Goal: Register for event/course

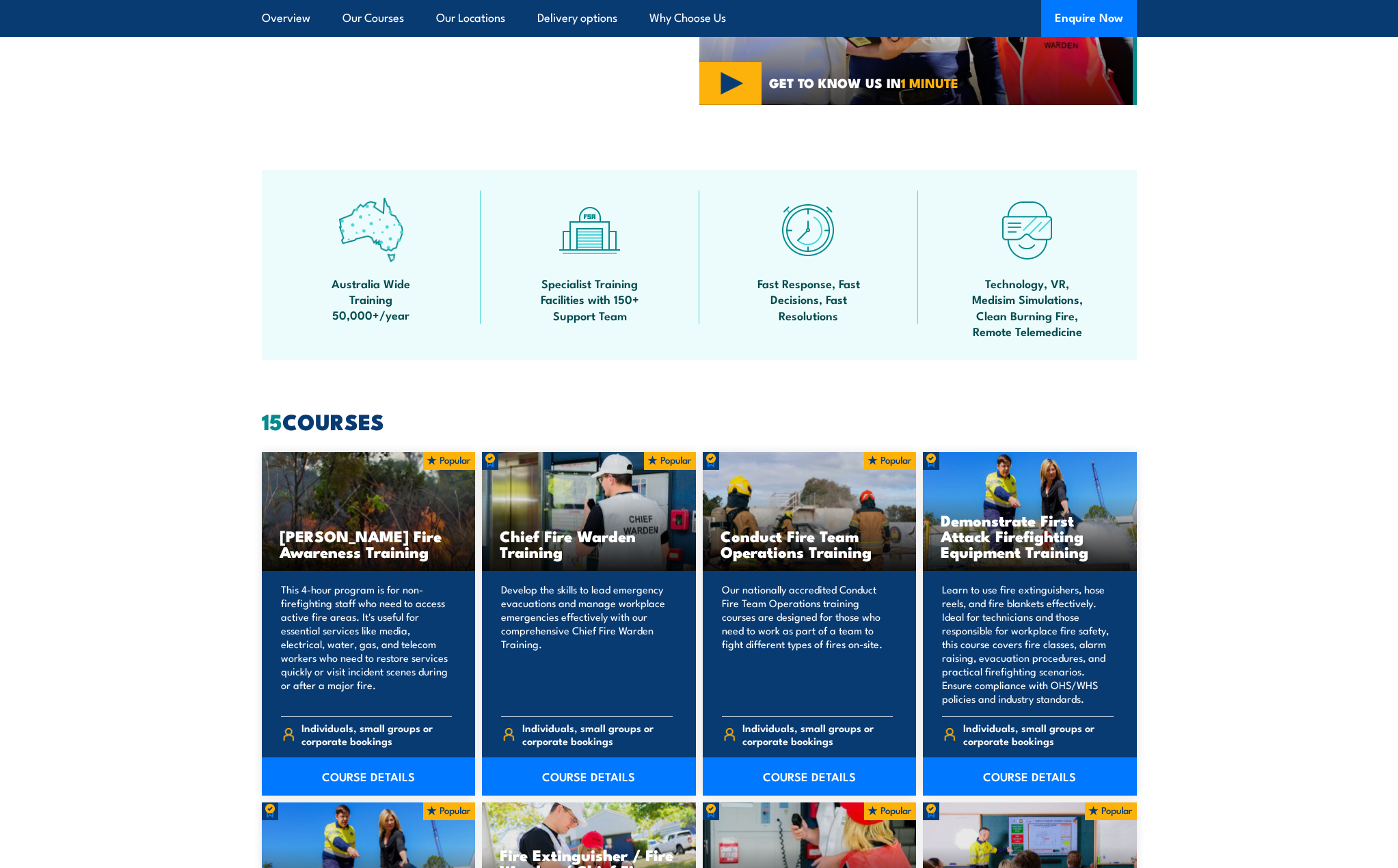
scroll to position [957, 0]
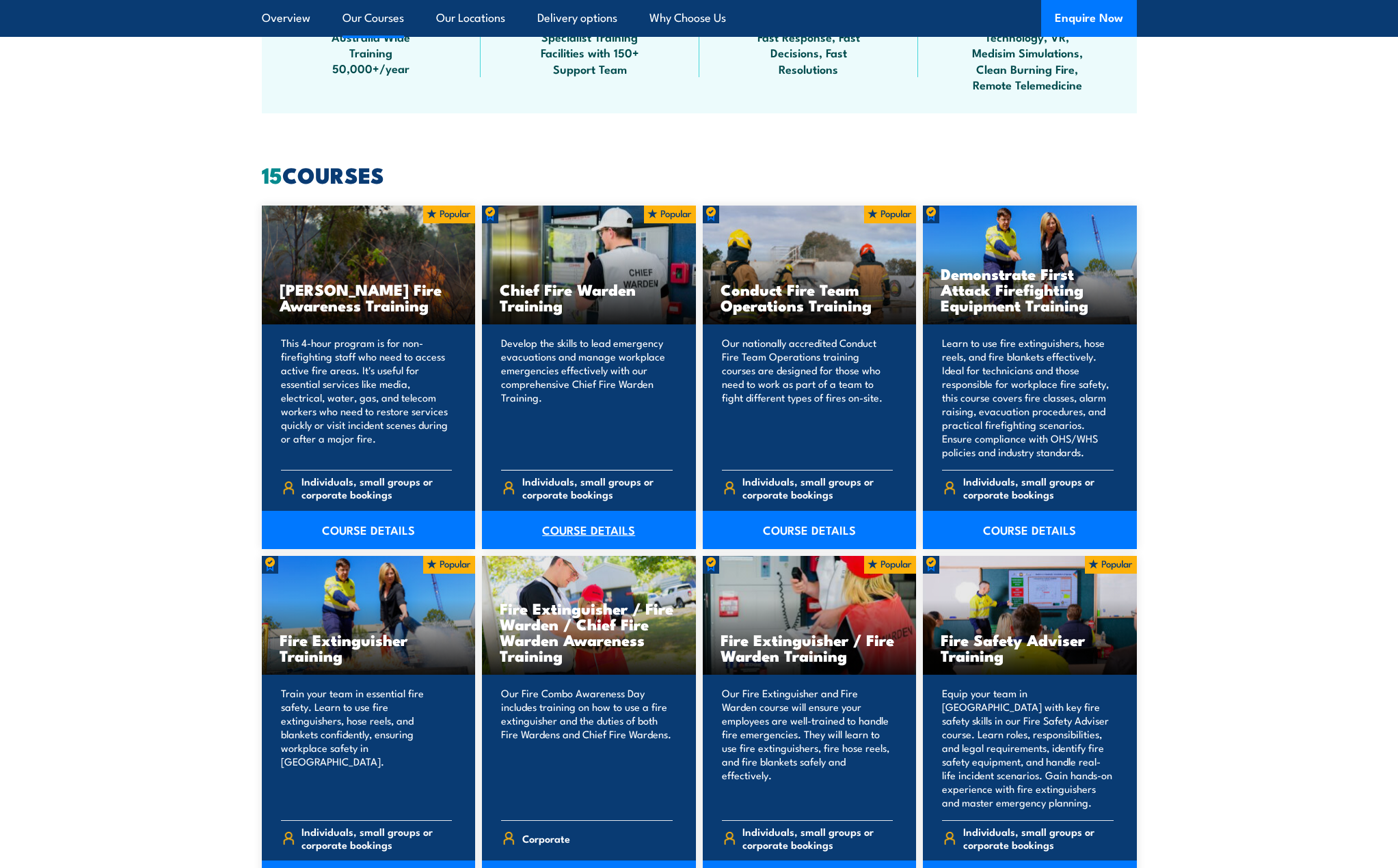
click at [597, 527] on link "COURSE DETAILS" at bounding box center [589, 530] width 214 height 38
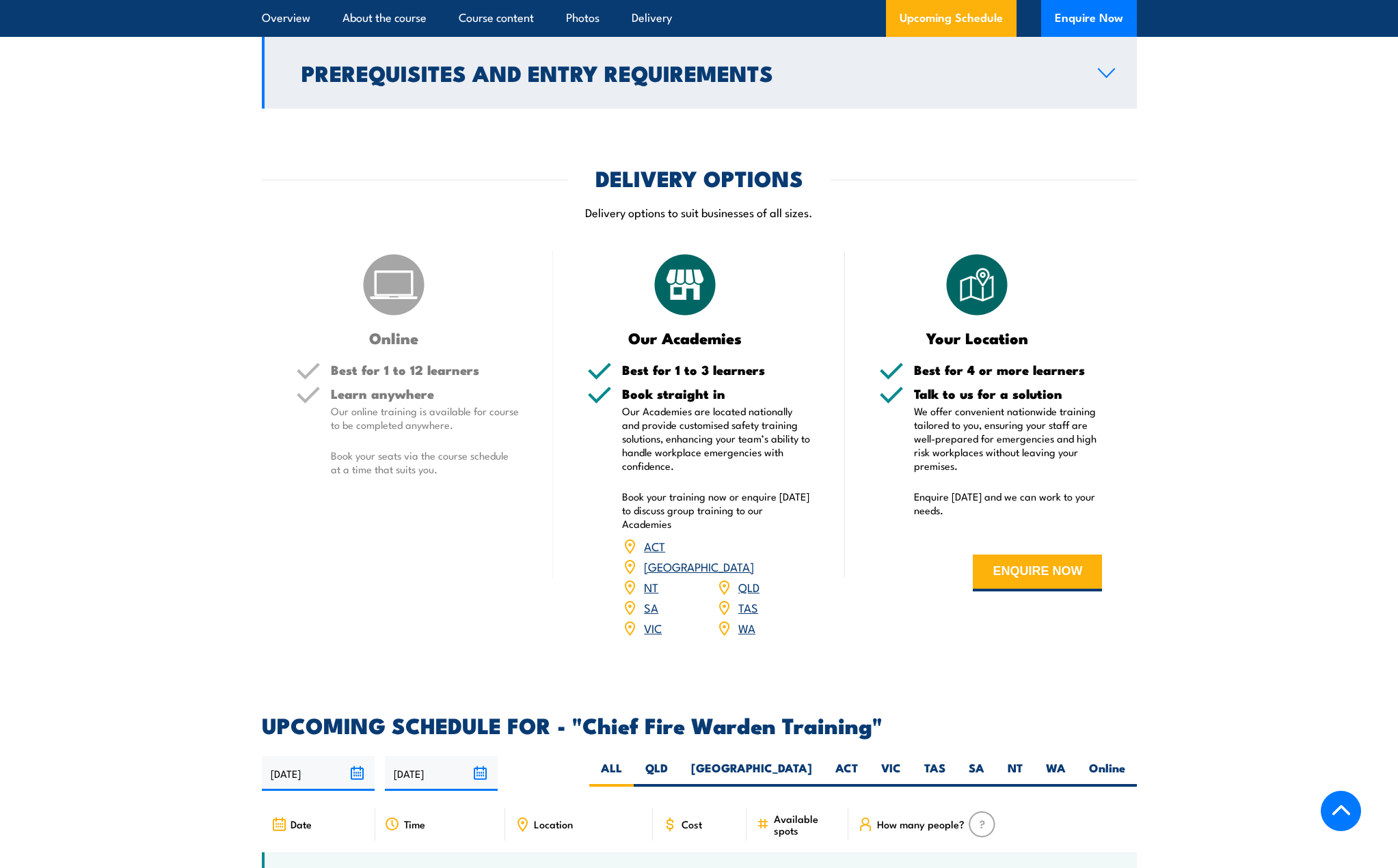
scroll to position [1776, 0]
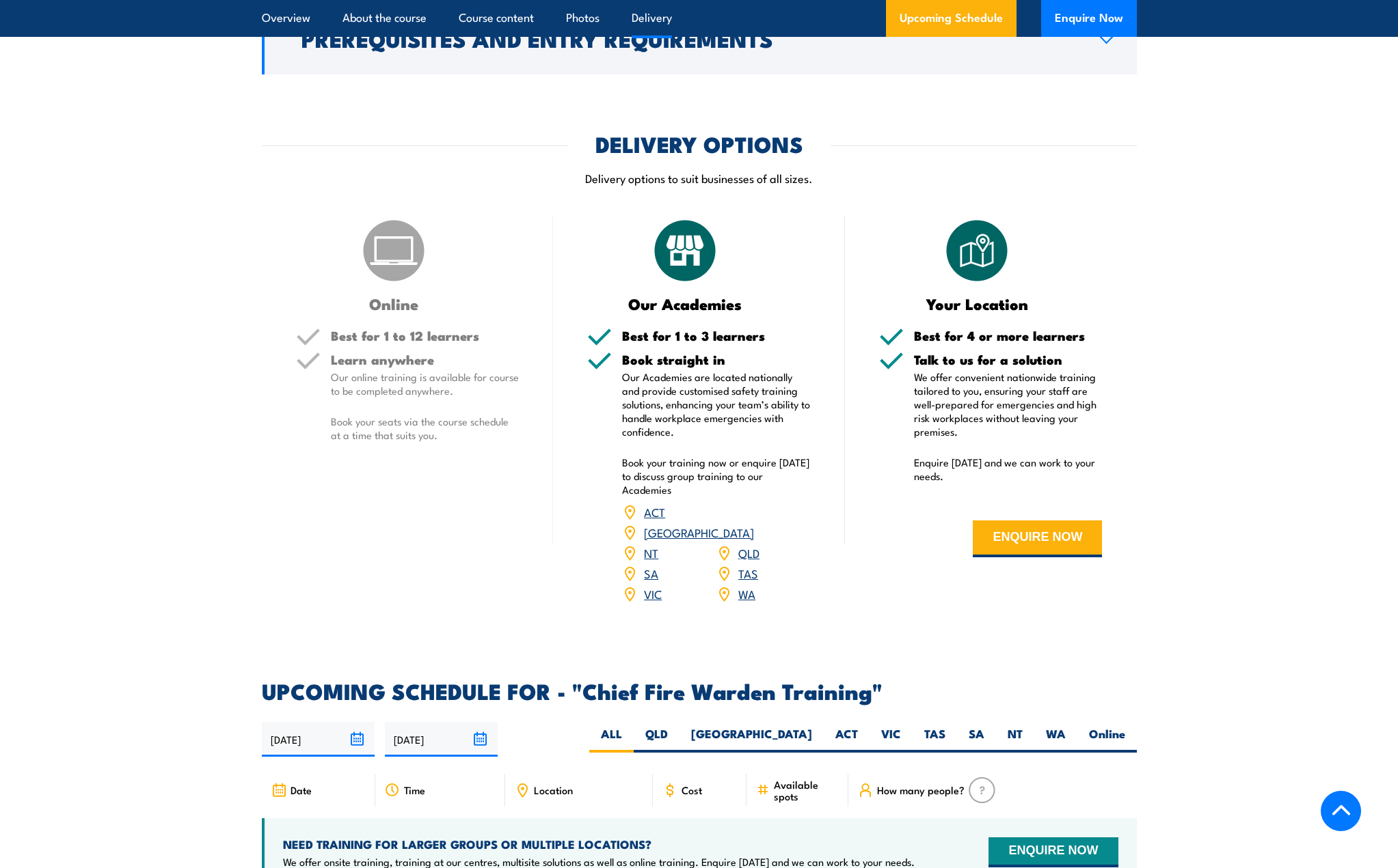
click at [747, 565] on link "TAS" at bounding box center [748, 573] width 20 height 16
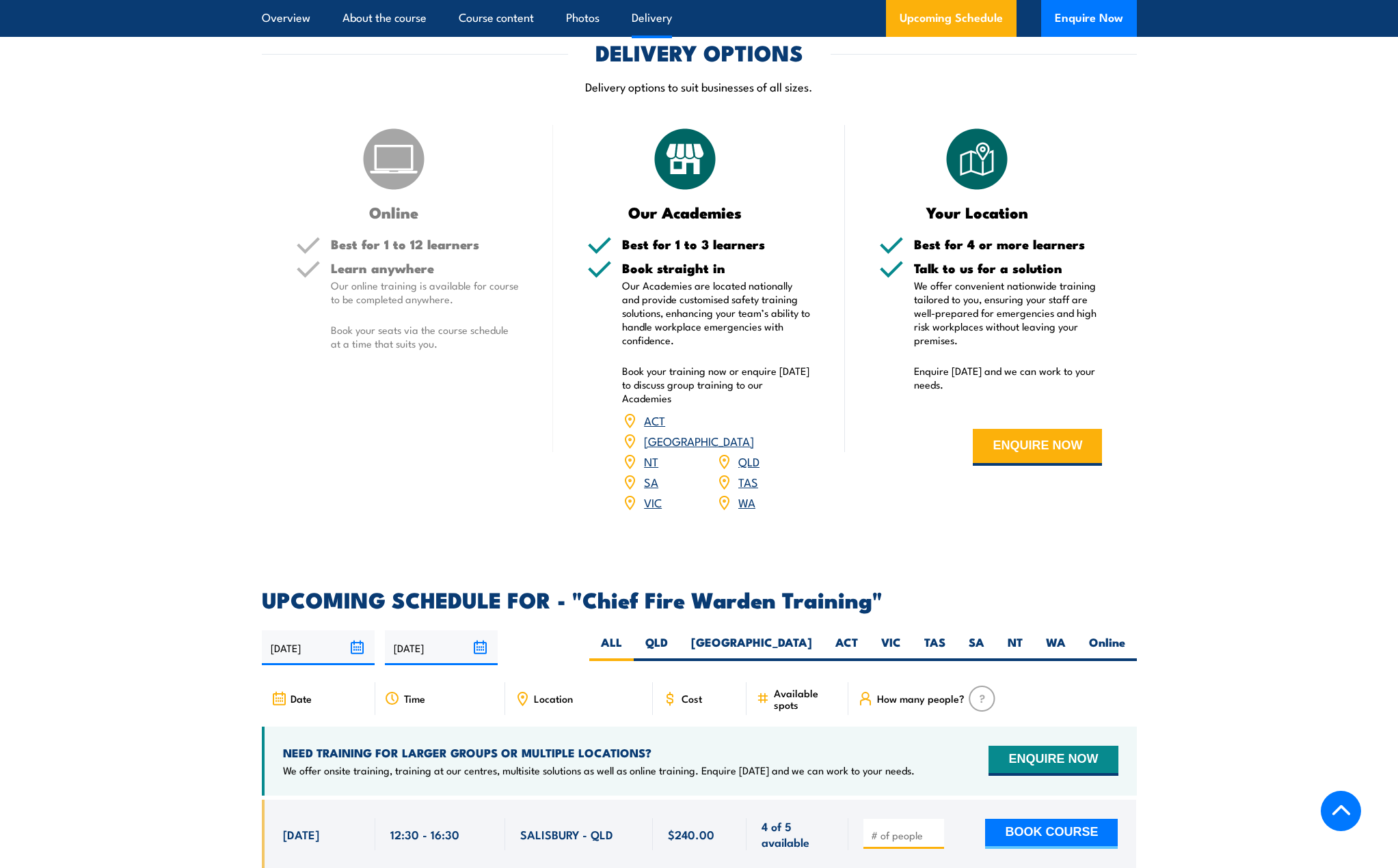
scroll to position [1981, 0]
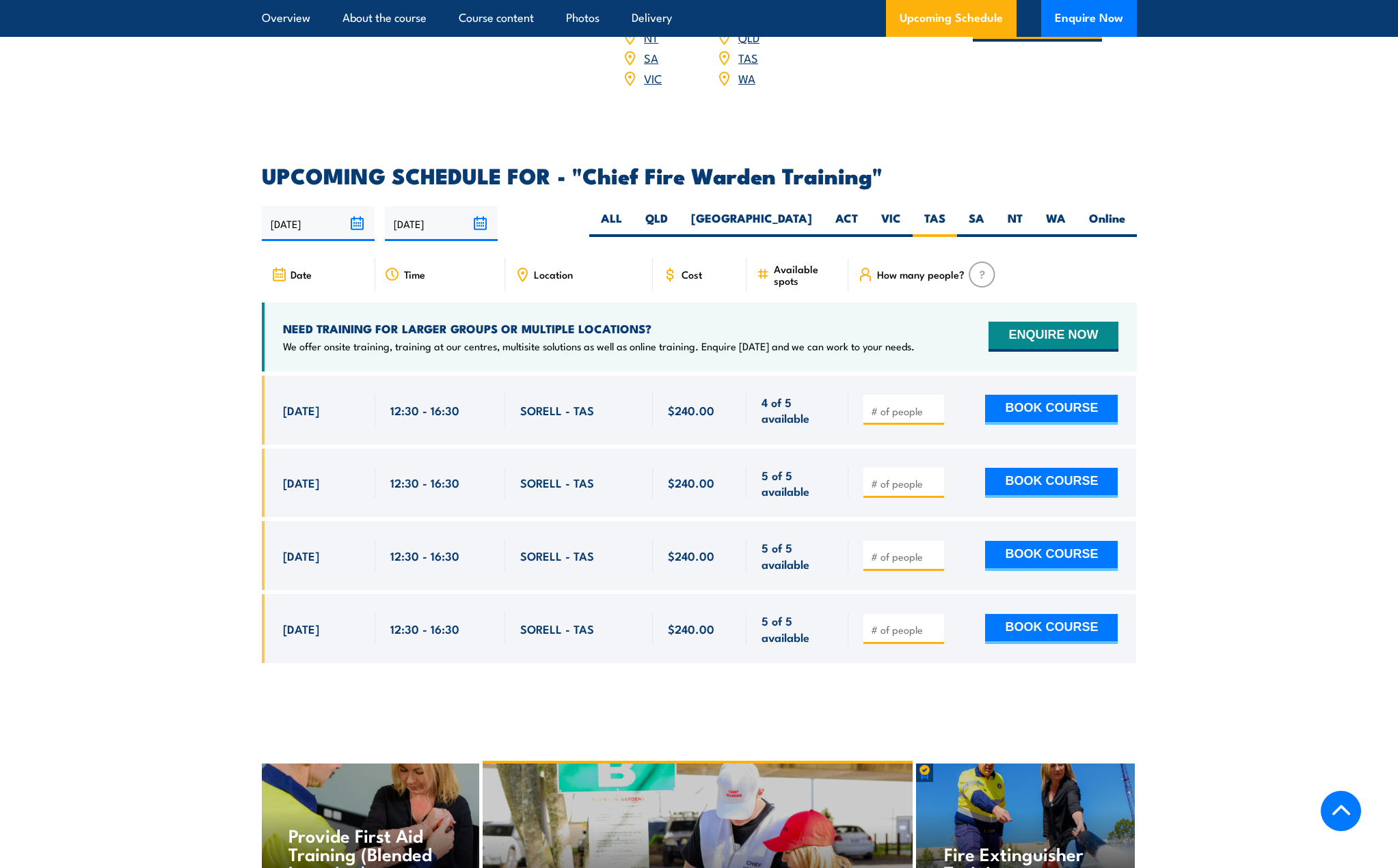
scroll to position [2436, 0]
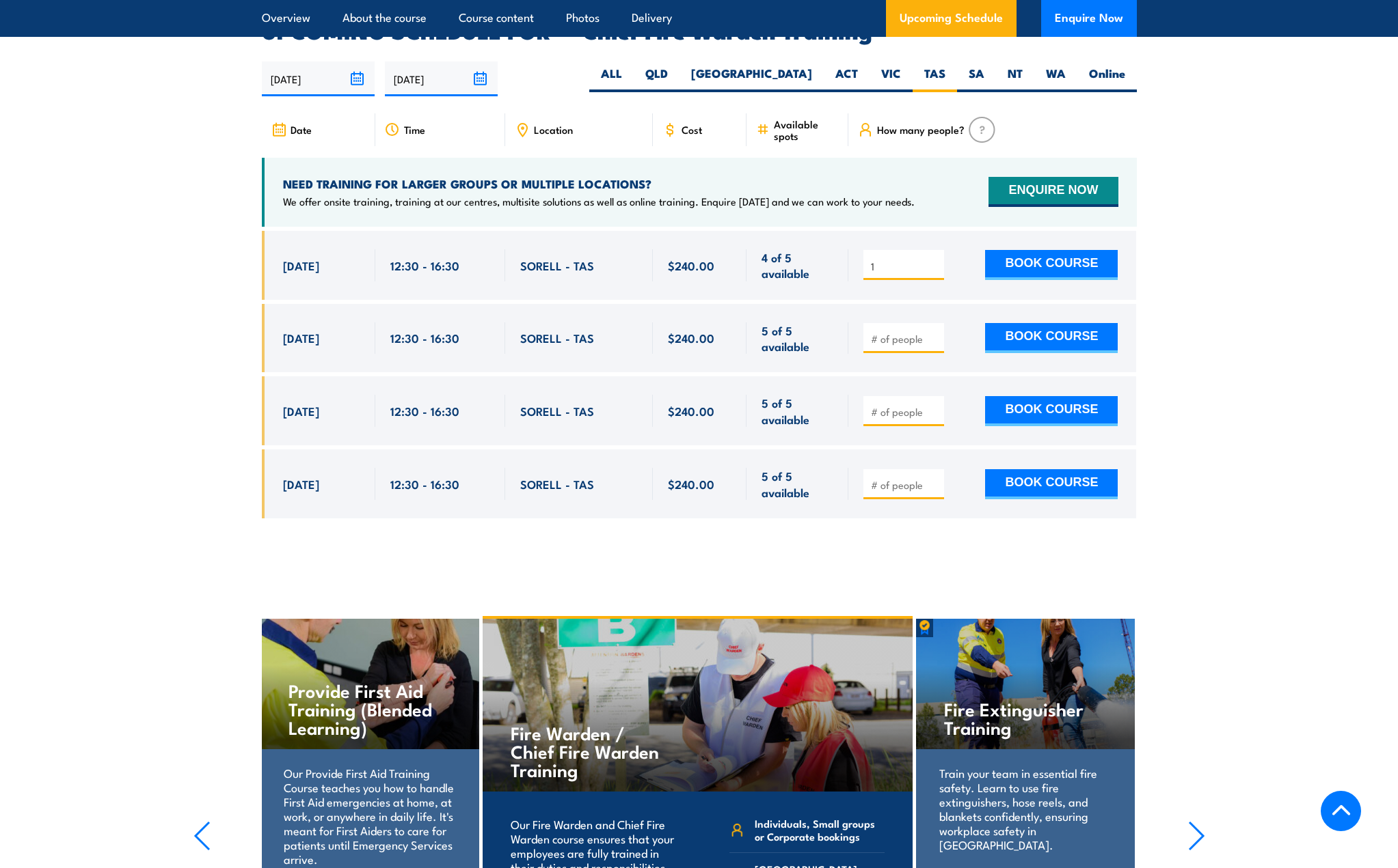
type input "1"
click at [935, 260] on input "1" at bounding box center [905, 266] width 69 height 14
click at [935, 304] on div at bounding box center [992, 338] width 288 height 69
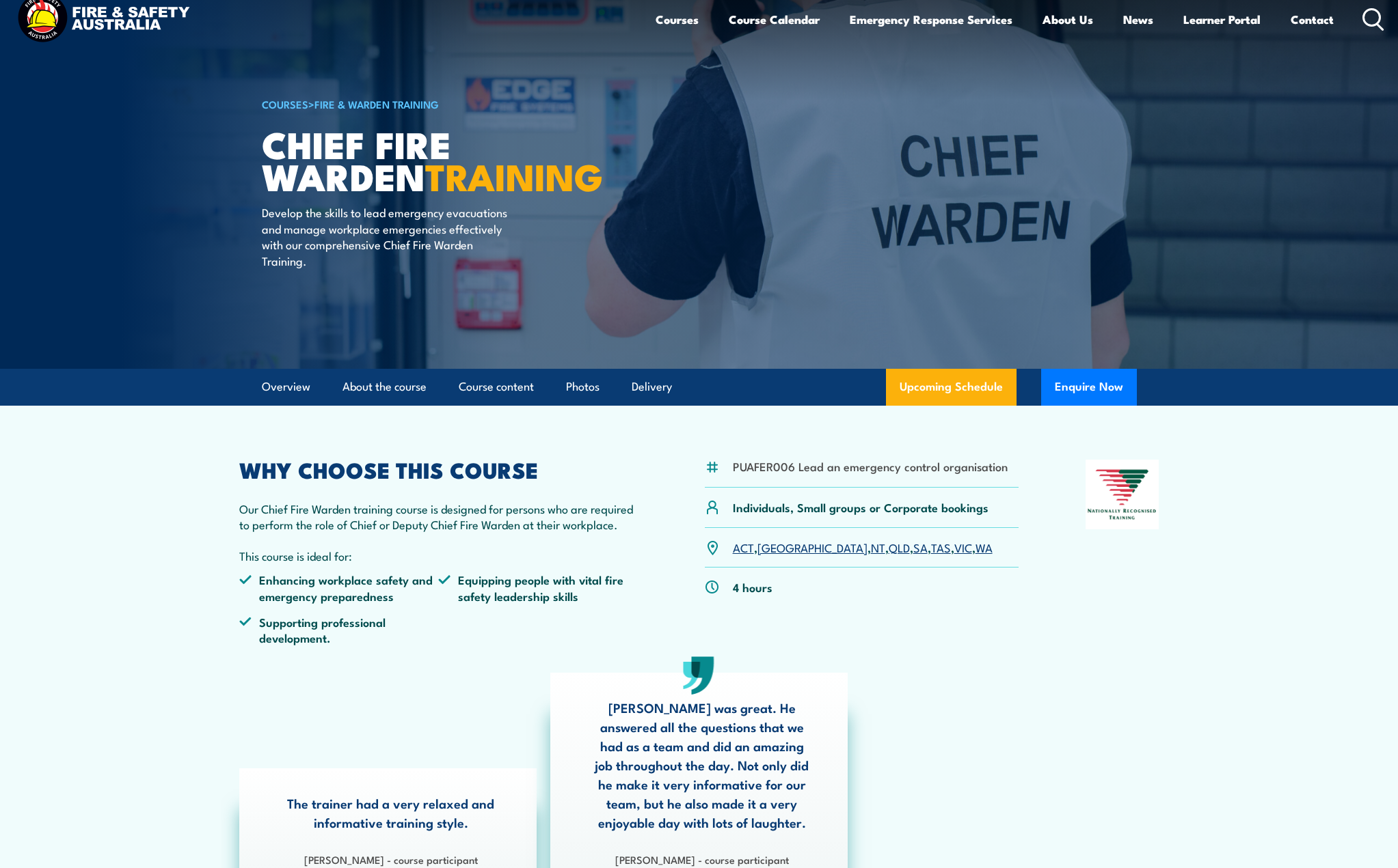
scroll to position [0, 0]
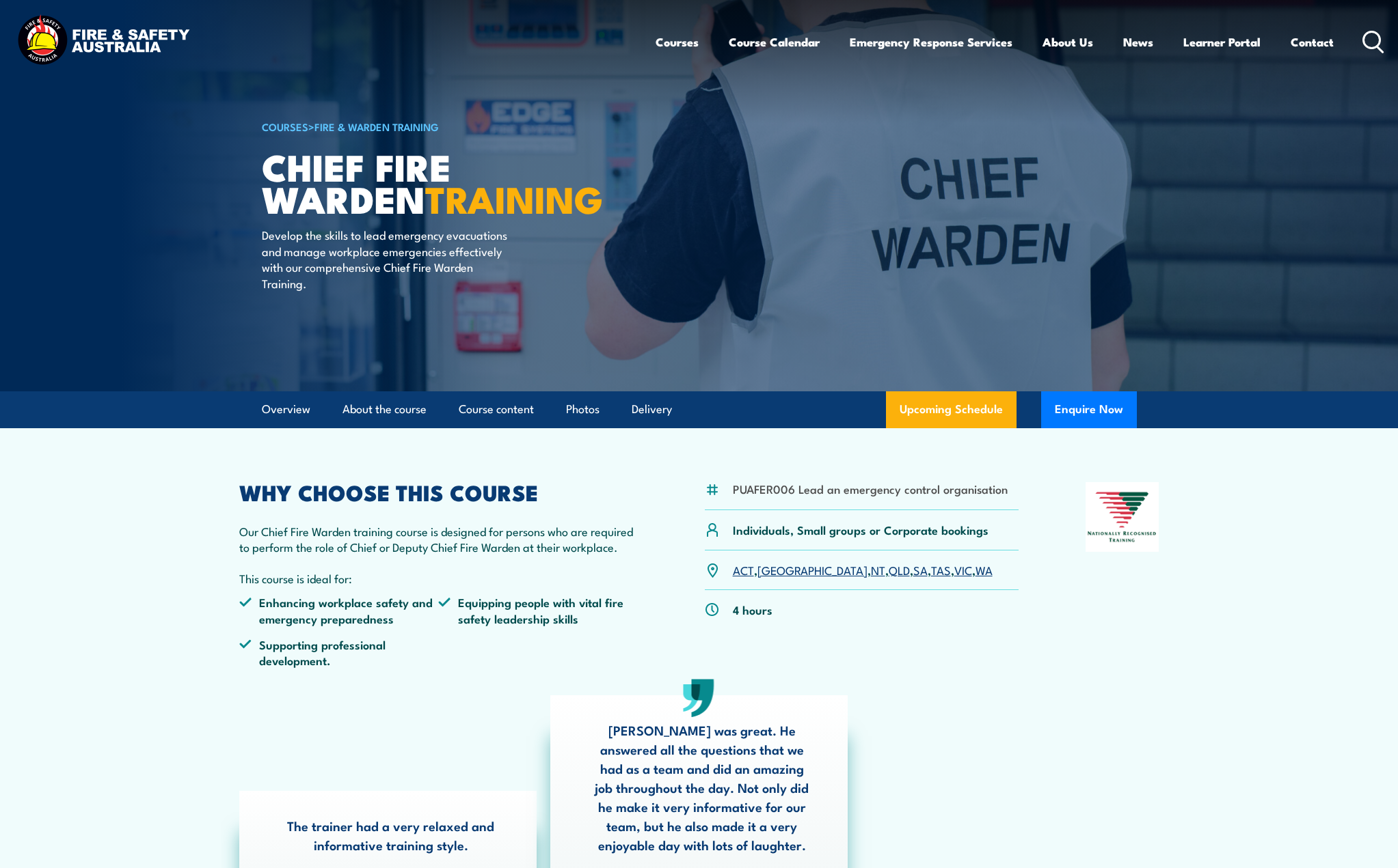
click at [279, 121] on link "COURSES" at bounding box center [285, 126] width 47 height 15
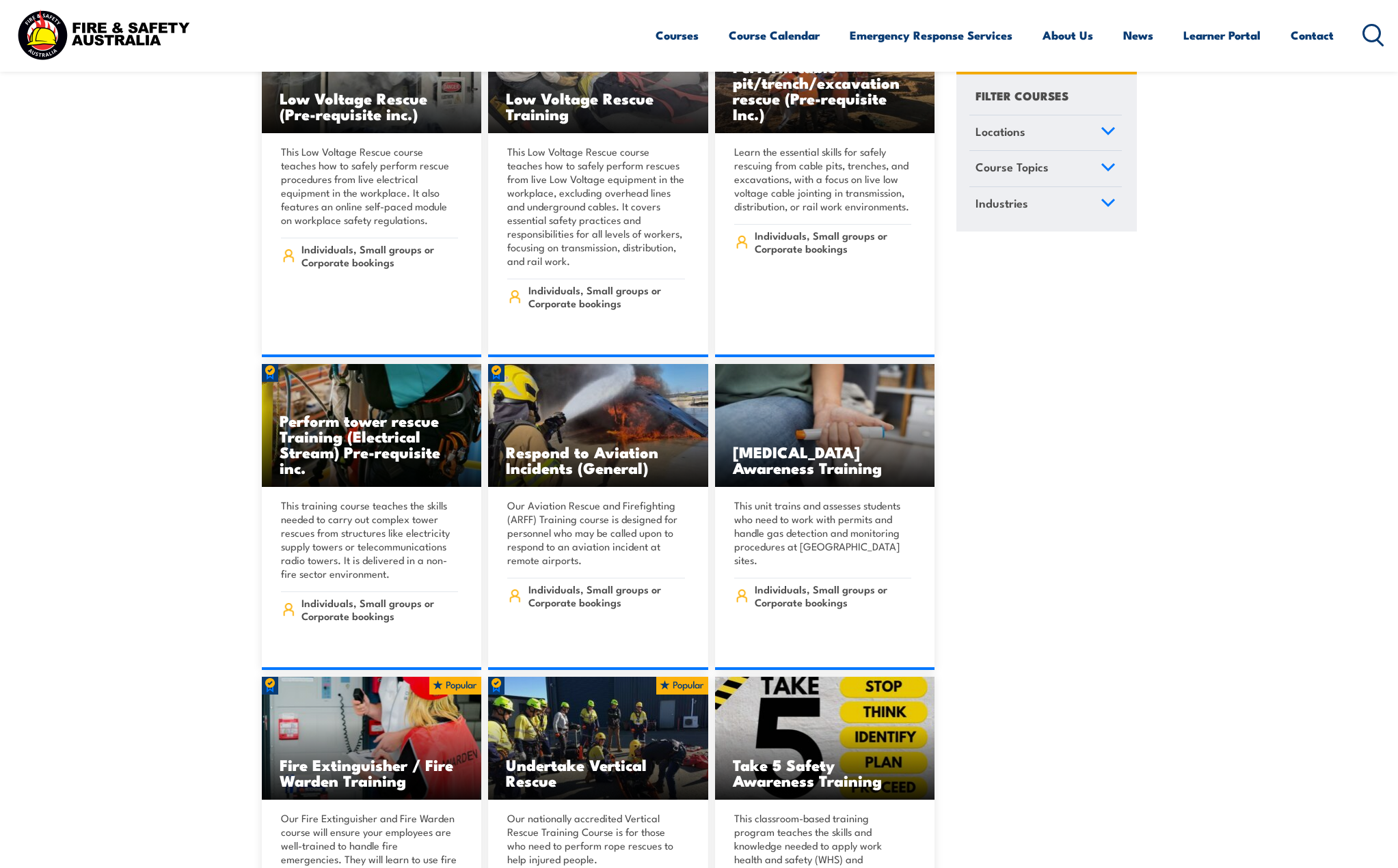
scroll to position [3620, 0]
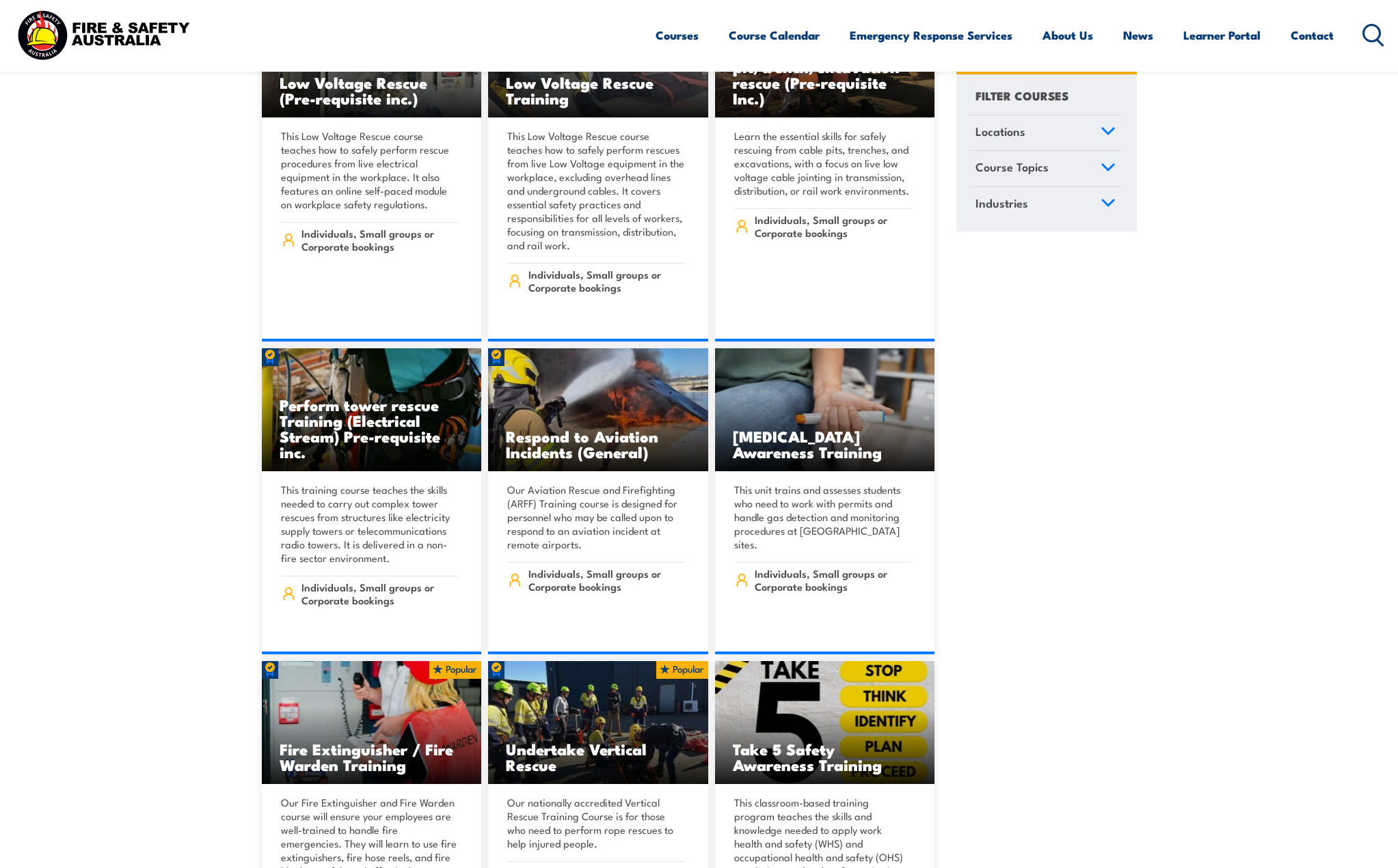
click at [1023, 131] on span "Locations" at bounding box center [1000, 132] width 49 height 18
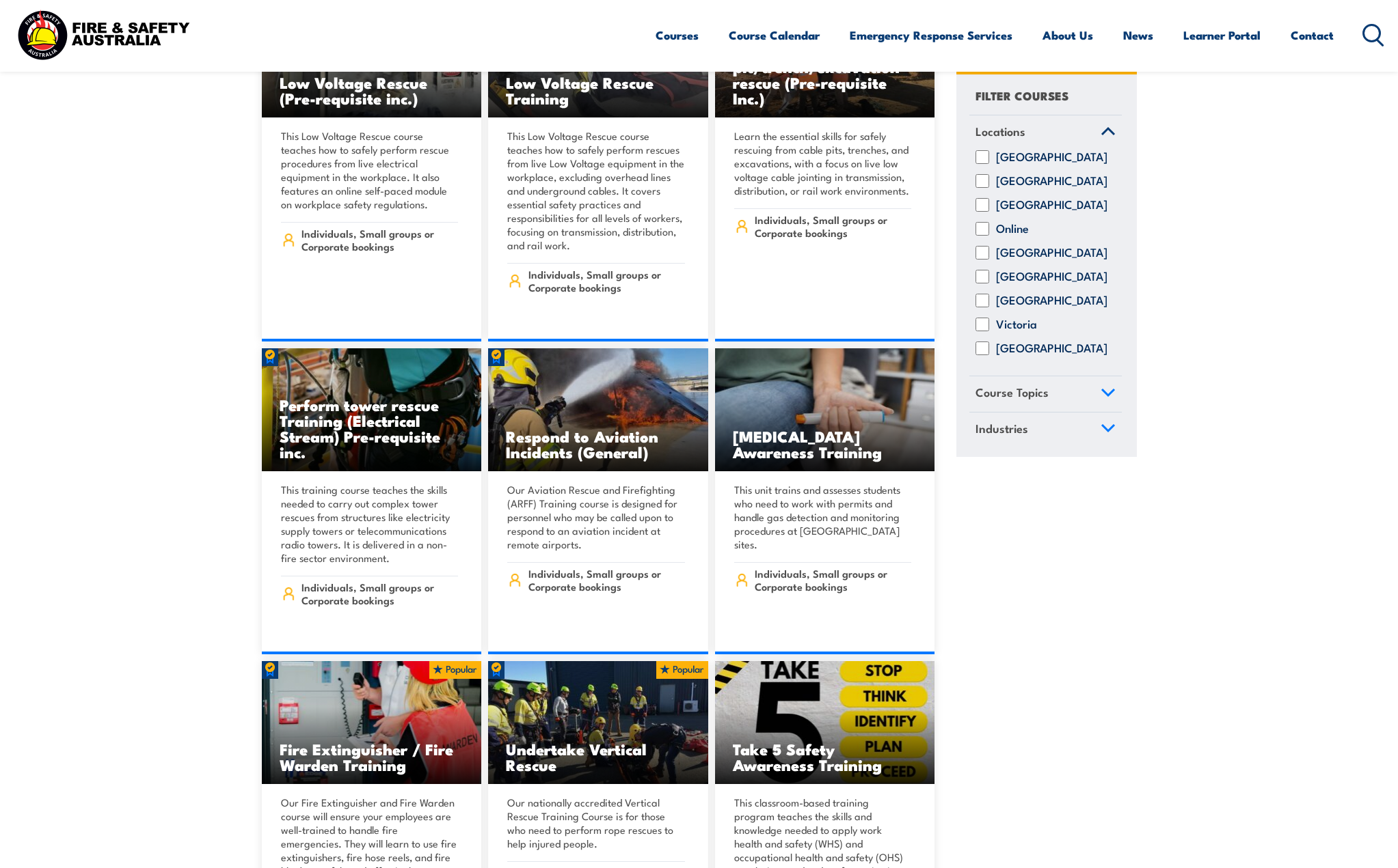
click at [984, 308] on input "[GEOGRAPHIC_DATA]" at bounding box center [982, 301] width 14 height 14
checkbox input "true"
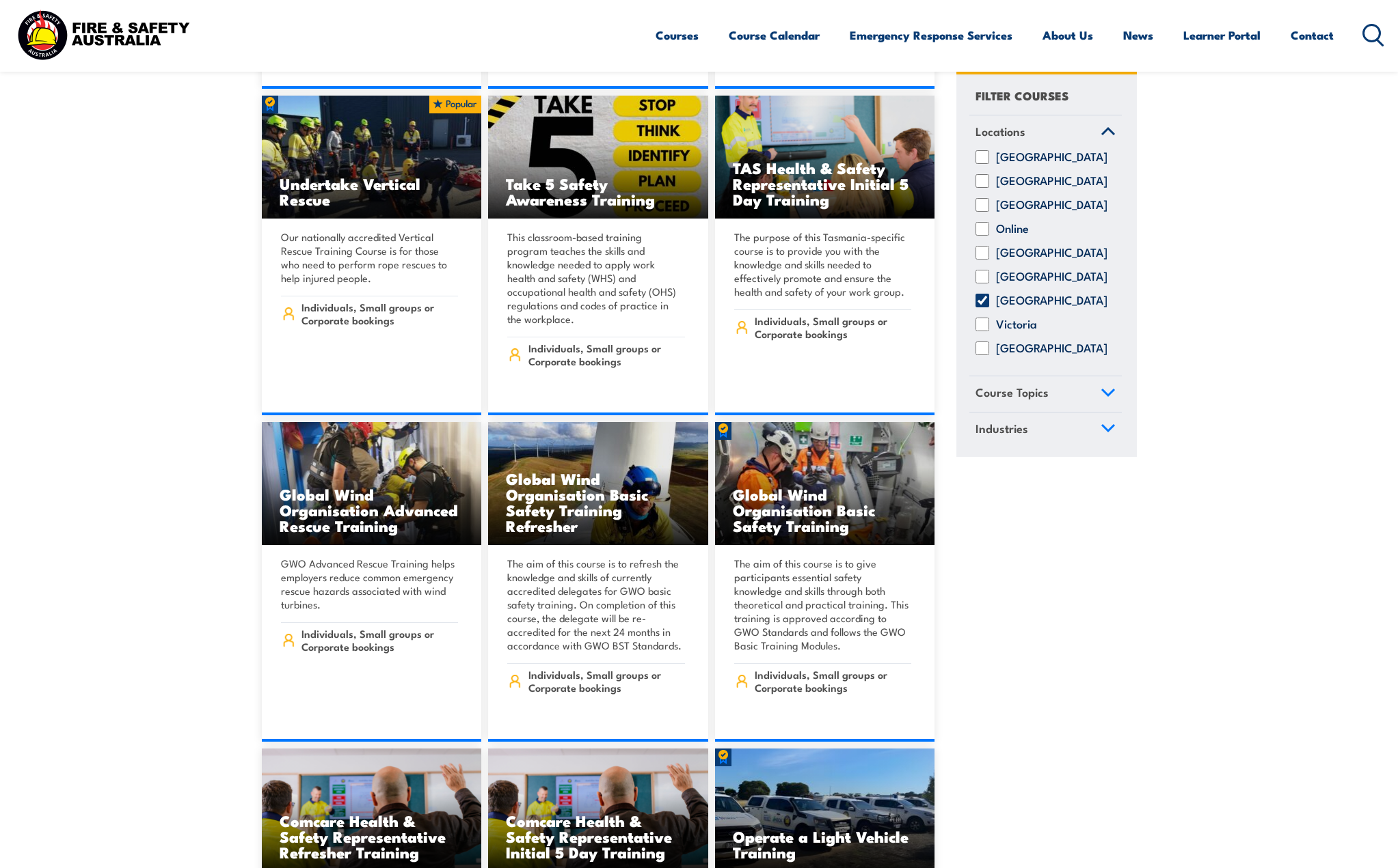
scroll to position [3279, 0]
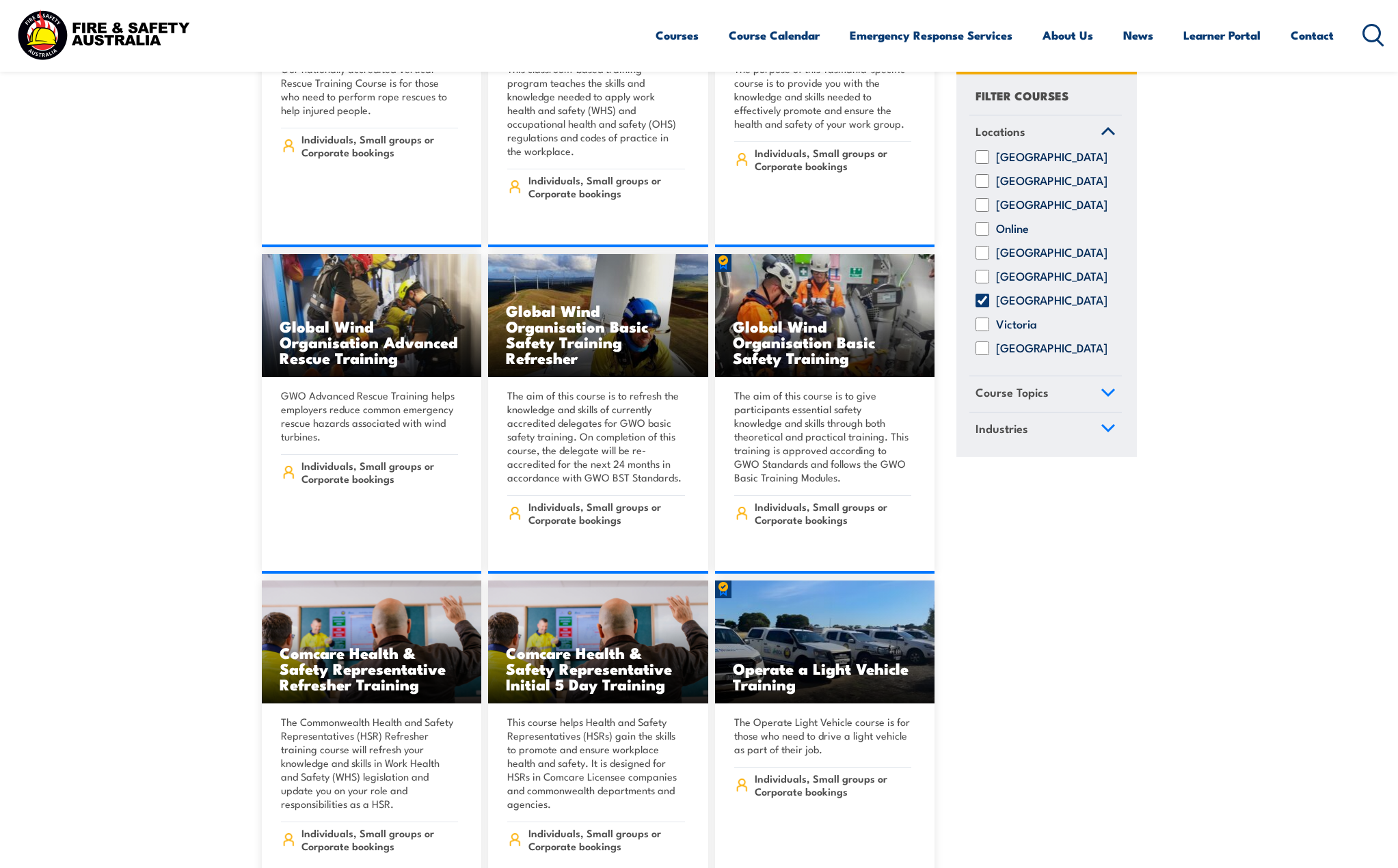
click at [1008, 402] on span "Course Topics" at bounding box center [1012, 393] width 73 height 18
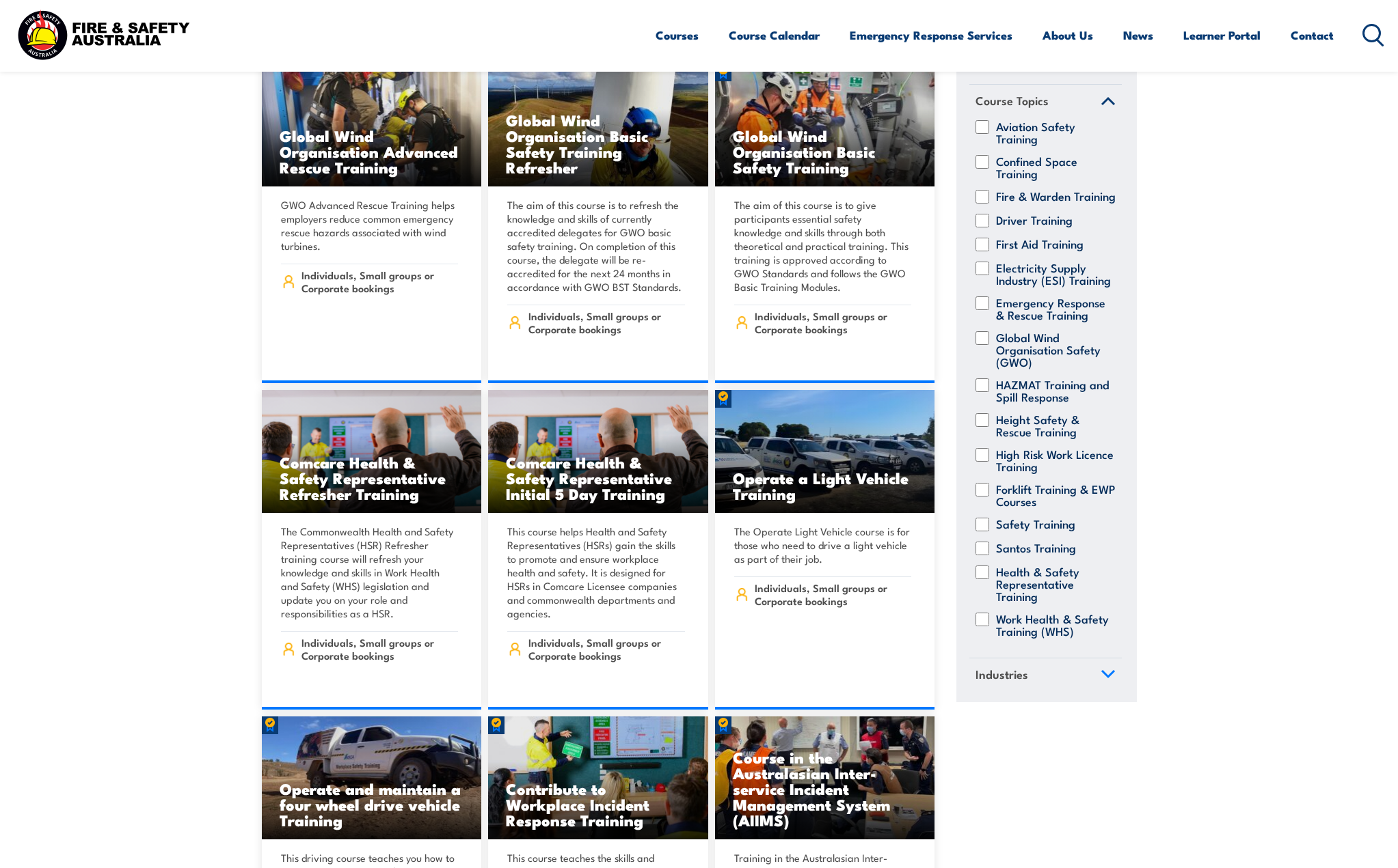
scroll to position [3620, 0]
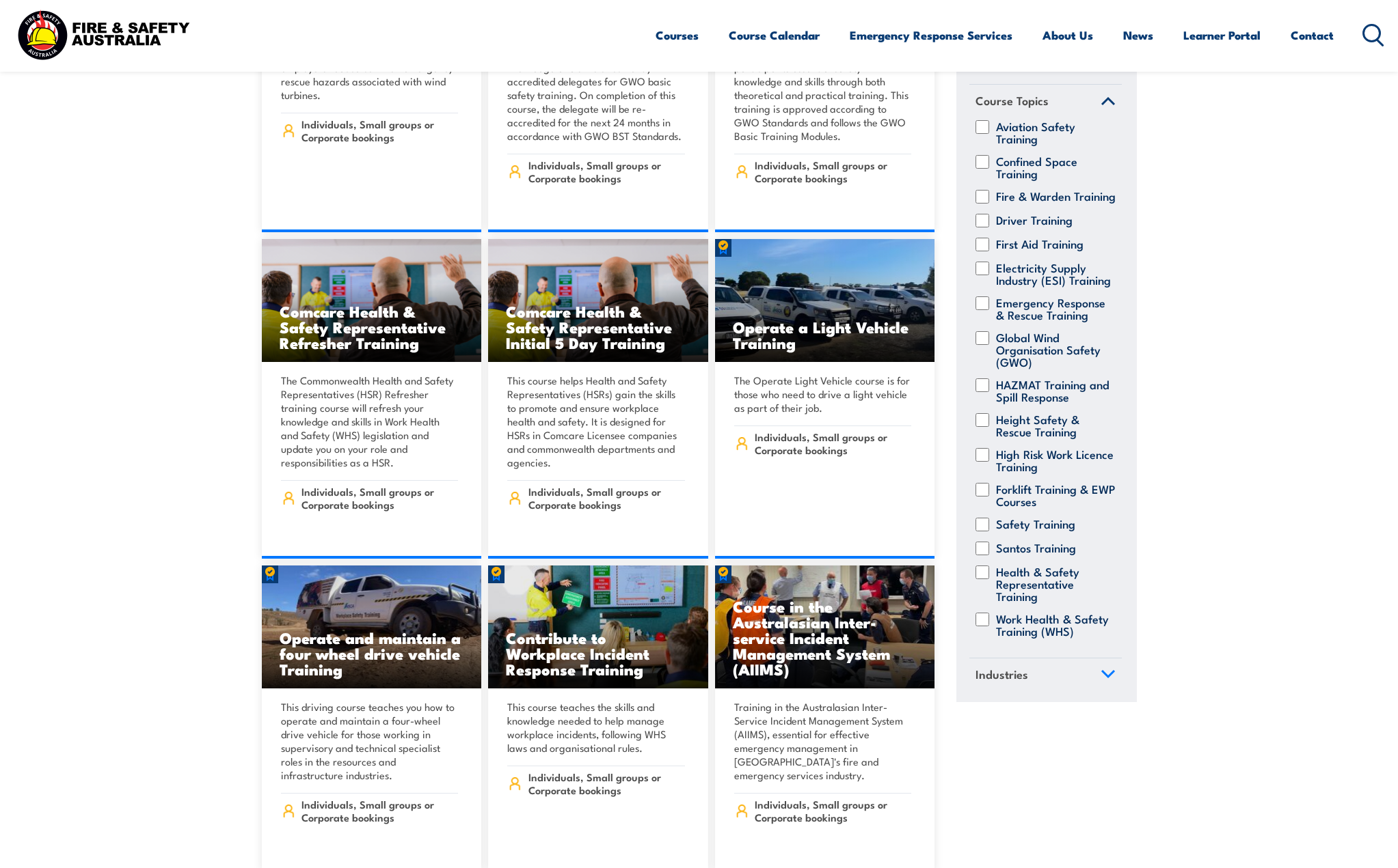
click at [1030, 671] on link "Industries" at bounding box center [1045, 676] width 152 height 36
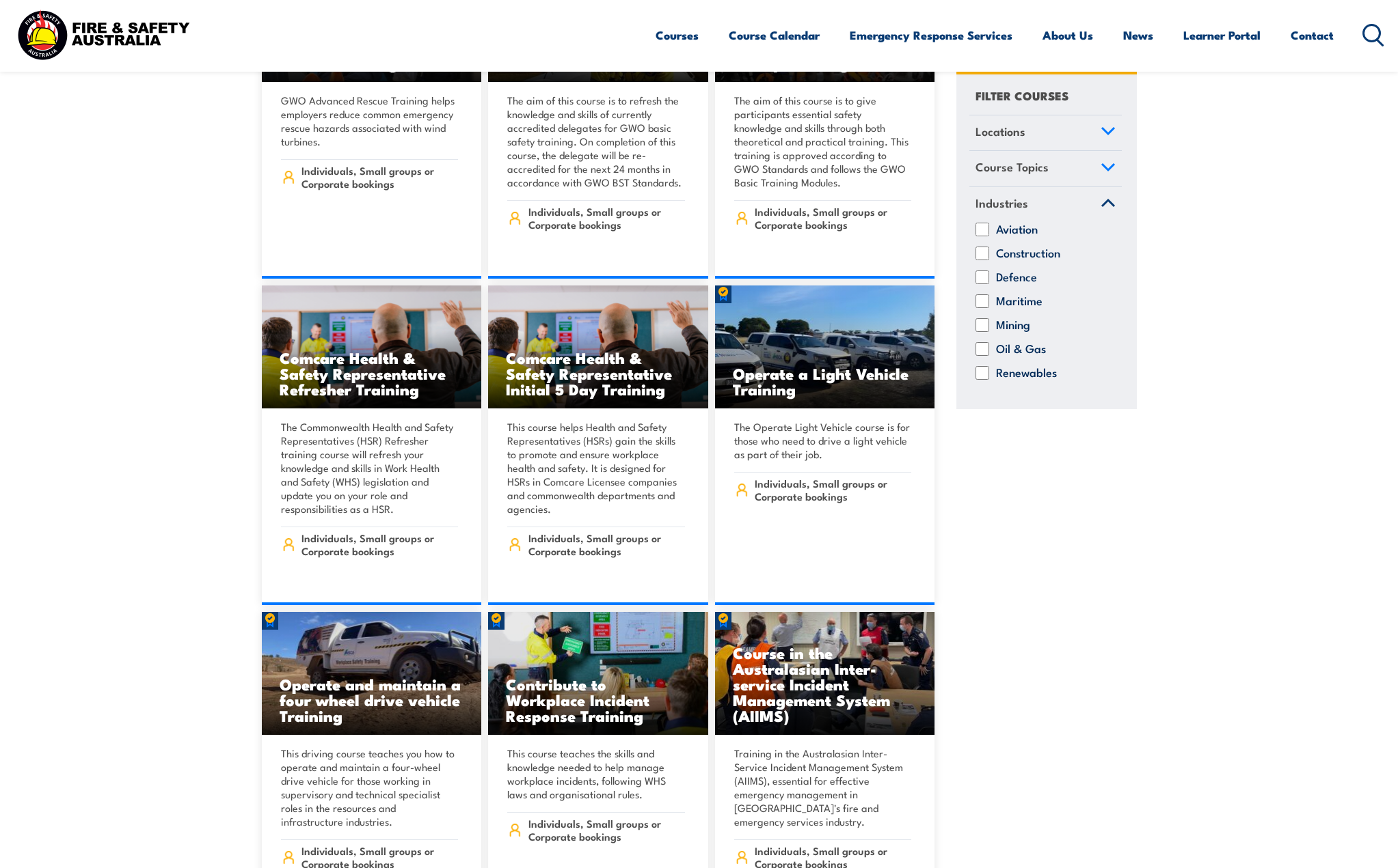
scroll to position [3553, 0]
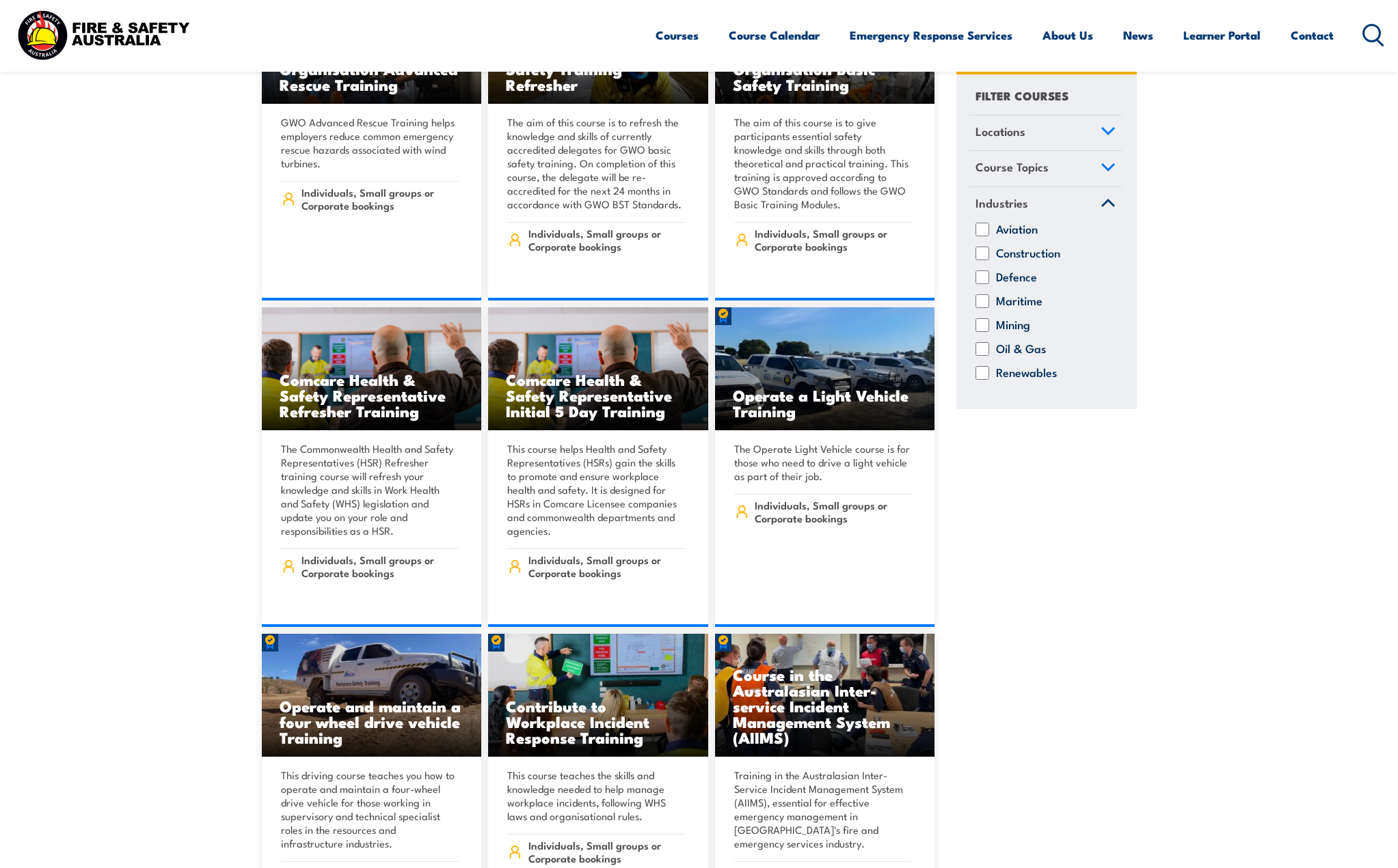
click at [1031, 255] on label "Construction" at bounding box center [1028, 253] width 64 height 14
click at [989, 255] on input "Construction" at bounding box center [982, 253] width 14 height 14
checkbox input "true"
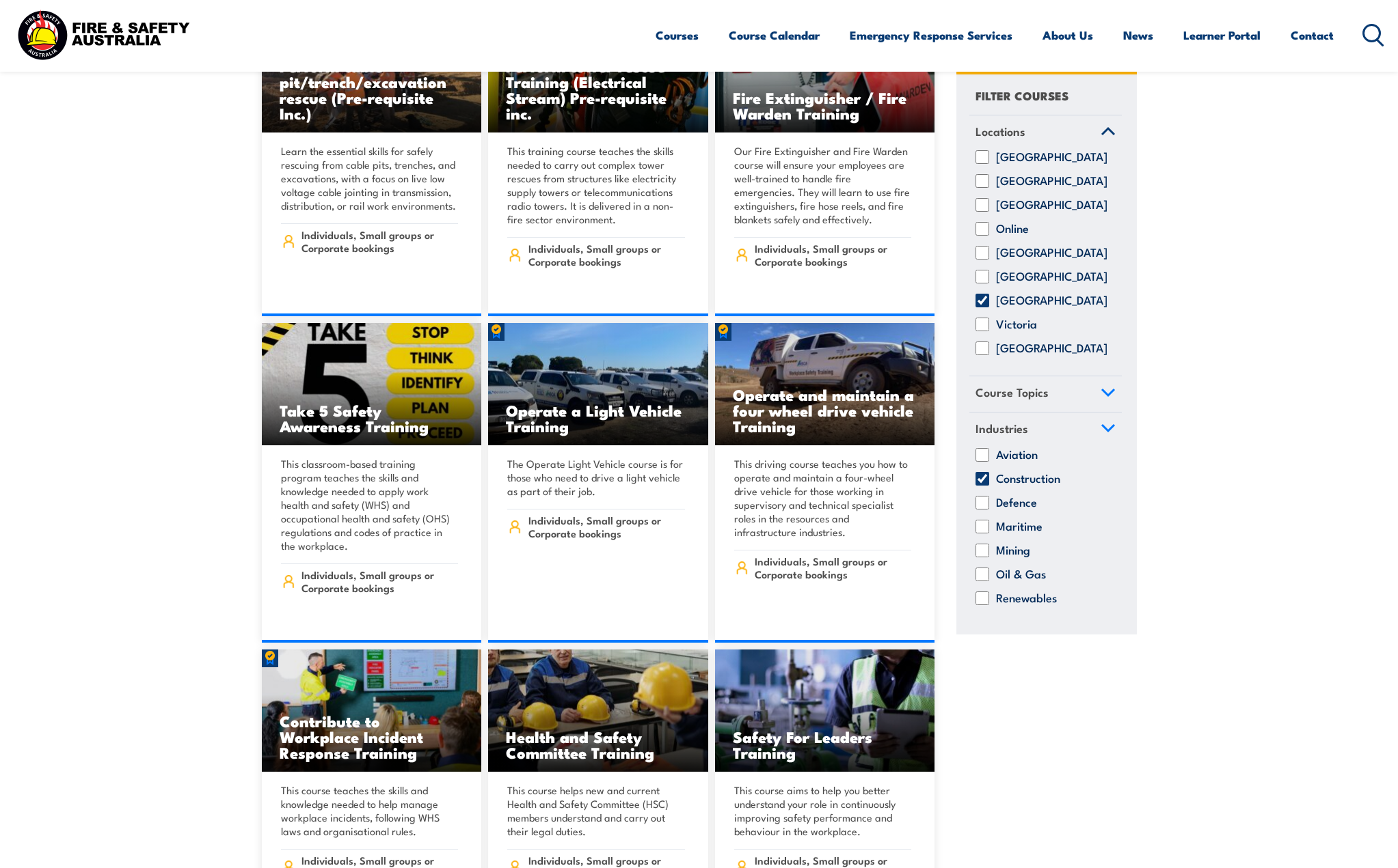
scroll to position [1298, 0]
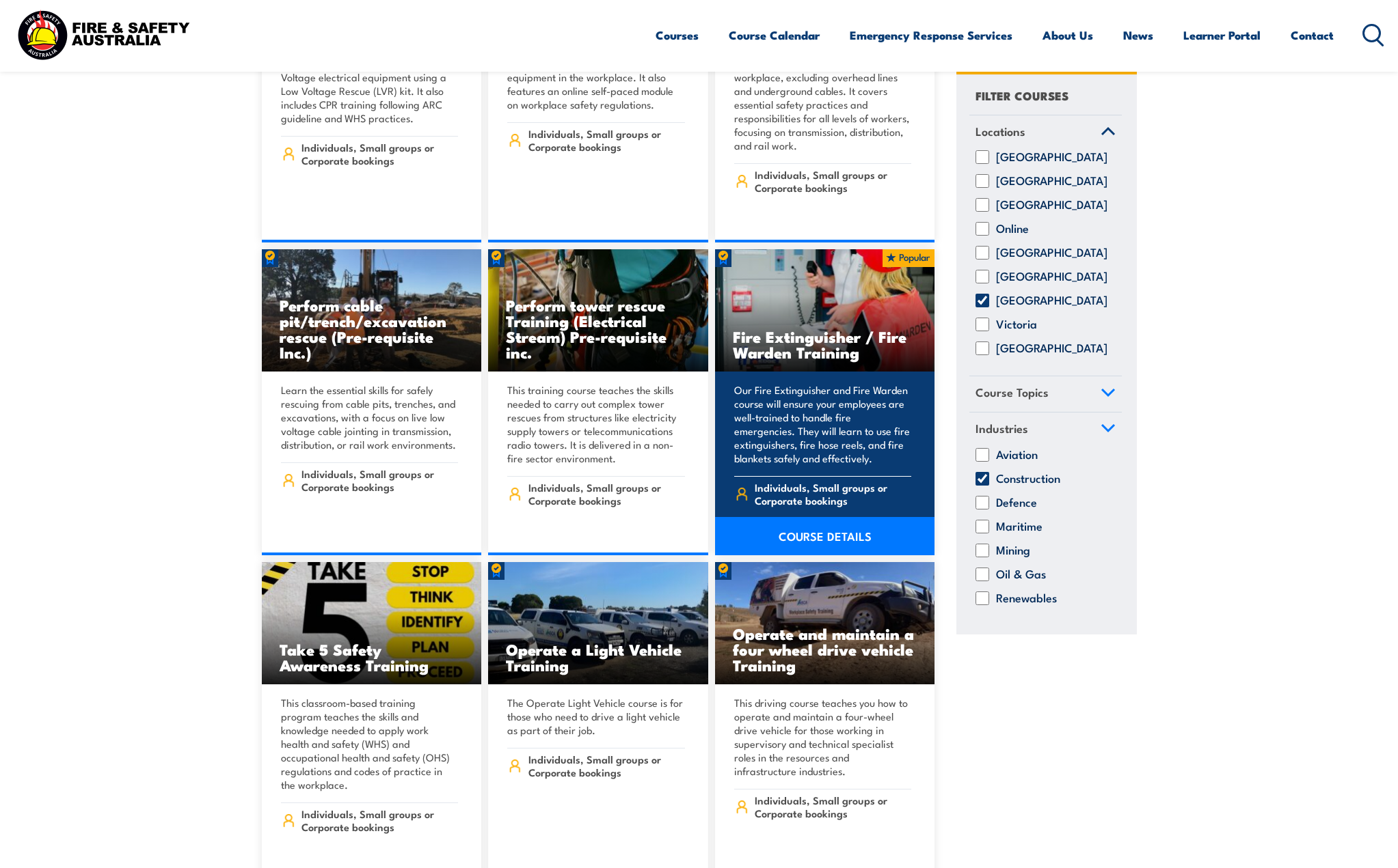
click at [828, 292] on img at bounding box center [825, 310] width 220 height 123
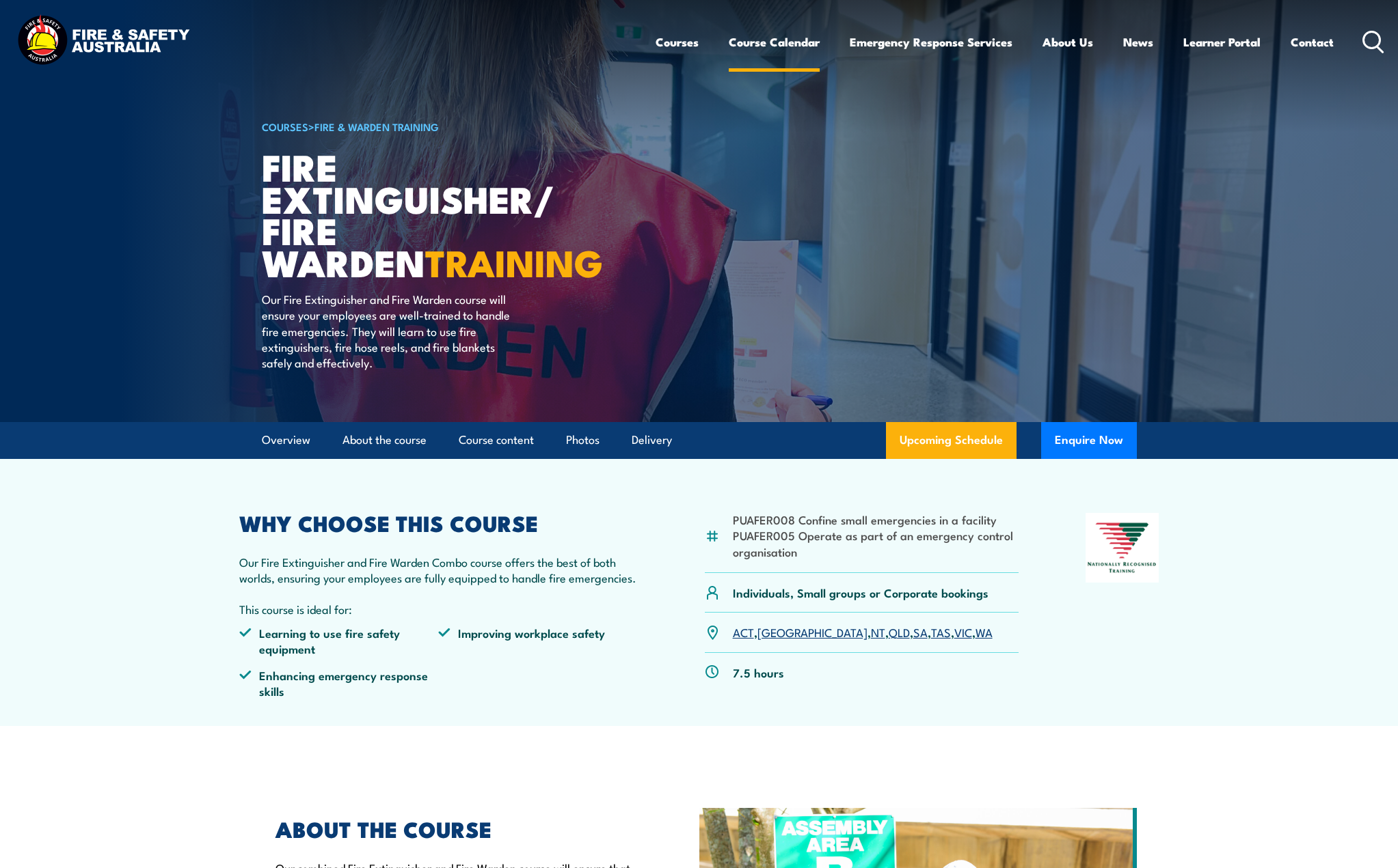
click at [791, 42] on link "Course Calendar" at bounding box center [773, 42] width 91 height 37
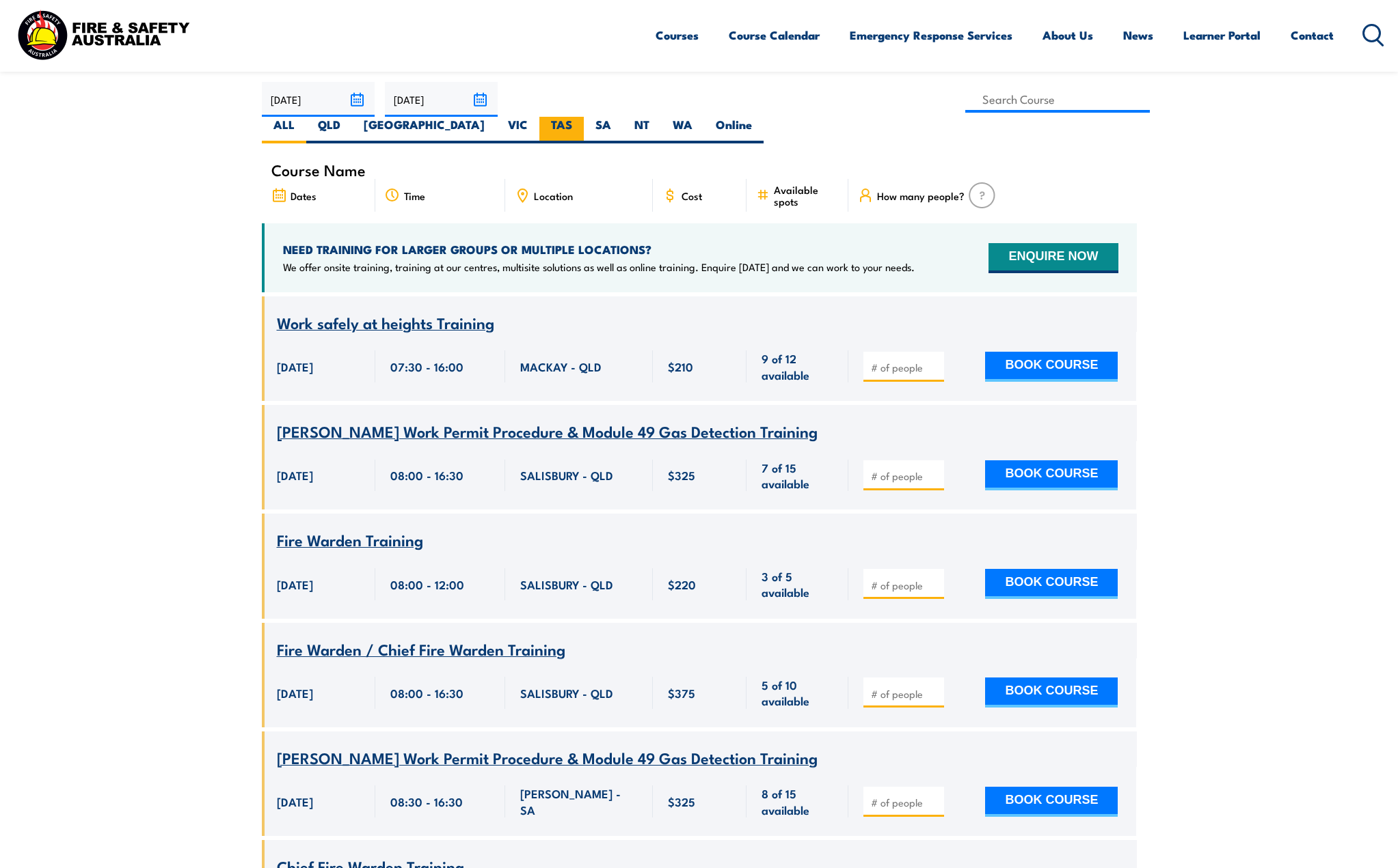
click at [584, 117] on label "TAS" at bounding box center [562, 130] width 44 height 27
click at [581, 117] on input "TAS" at bounding box center [576, 122] width 9 height 9
radio input "true"
